Goal: Task Accomplishment & Management: Complete application form

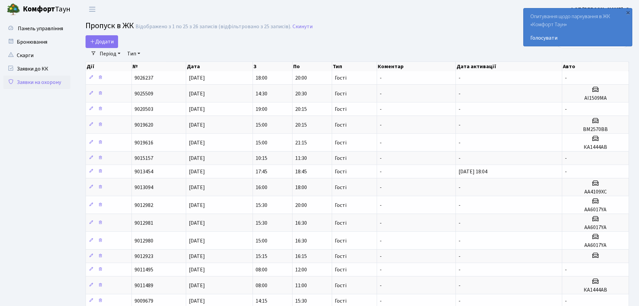
select select "25"
click at [105, 39] on span "Додати" at bounding box center [102, 41] width 24 height 7
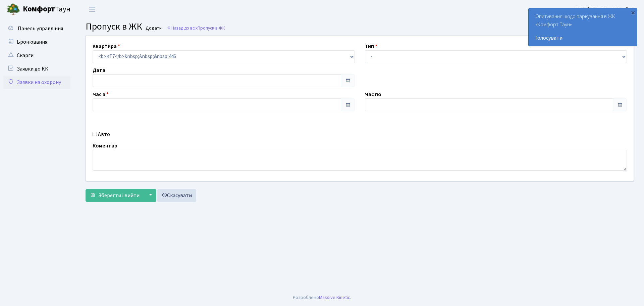
type input "30.09.2025"
type input "10:30"
type input "11:45"
click at [392, 57] on select "- Доставка Таксі Гості Сервіс" at bounding box center [496, 56] width 262 height 13
select select "3"
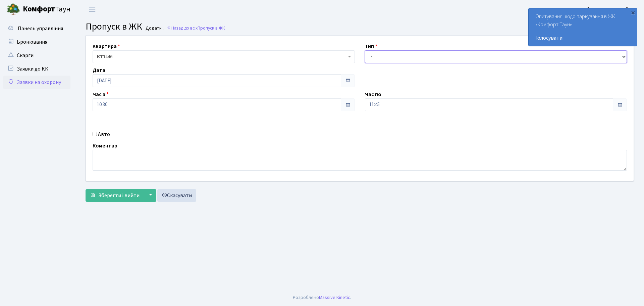
click at [365, 50] on select "- Доставка Таксі Гості Сервіс" at bounding box center [496, 56] width 262 height 13
click at [388, 102] on input "11:45" at bounding box center [489, 104] width 249 height 13
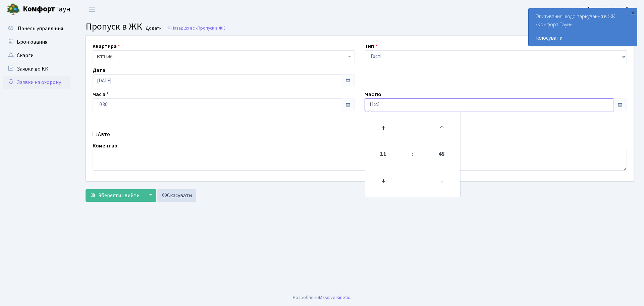
click at [388, 102] on input "11:45" at bounding box center [489, 104] width 249 height 13
type input "20:00"
click at [93, 136] on input "Авто" at bounding box center [95, 133] width 4 height 4
checkbox input "true"
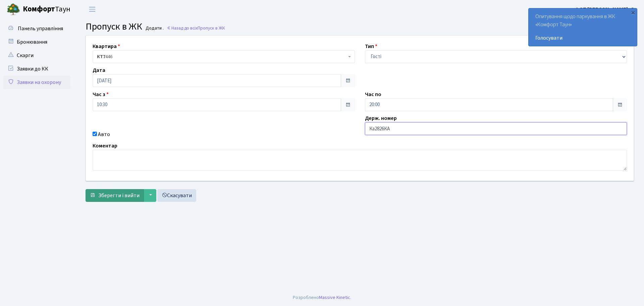
type input "Ка2826КА"
click at [108, 197] on span "Зберегти і вийти" at bounding box center [118, 195] width 41 height 7
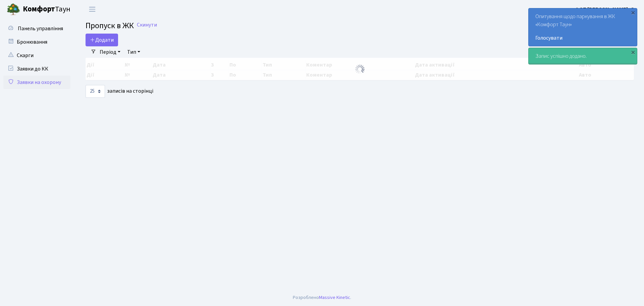
select select "25"
